Goal: Navigation & Orientation: Find specific page/section

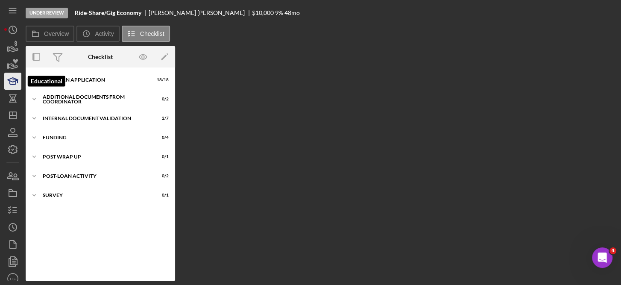
click at [12, 80] on icon "button" at bounding box center [12, 80] width 21 height 21
